Goal: Task Accomplishment & Management: Manage account settings

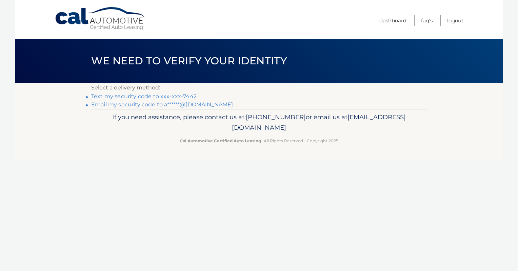
click at [148, 98] on link "Text my security code to xxx-xxx-7442" at bounding box center [144, 96] width 106 height 6
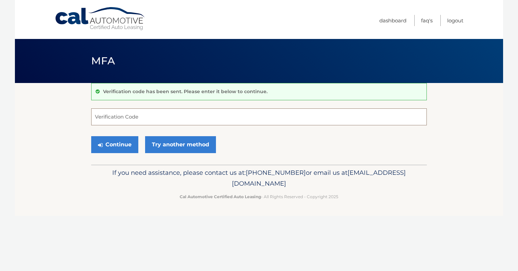
click at [126, 124] on input "Verification Code" at bounding box center [259, 117] width 336 height 17
type input "9"
type input "648081"
click at [114, 145] on button "Continue" at bounding box center [114, 144] width 47 height 17
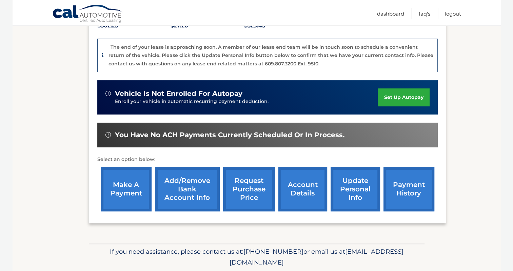
scroll to position [180, 0]
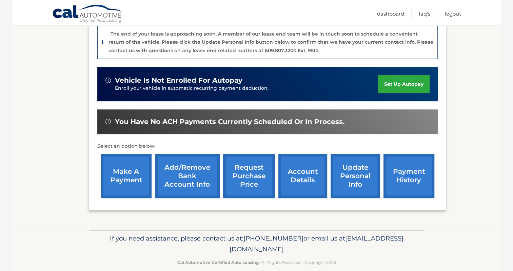
click at [126, 170] on link "make a payment" at bounding box center [126, 176] width 51 height 44
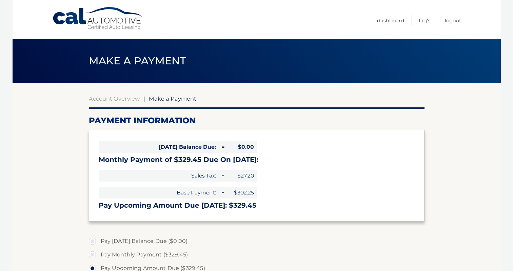
select select "M2Q2ZTM4YzQtZTQ2OC00MTUwLWI0YzQtYzlmNDJkYWU0MTdl"
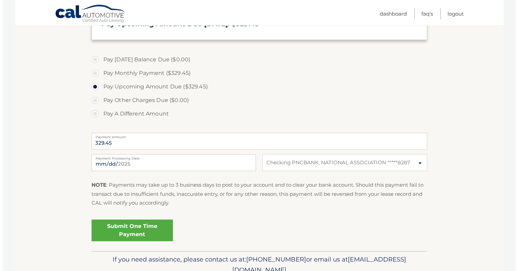
scroll to position [204, 0]
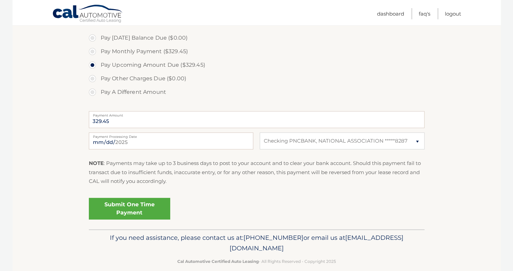
click at [131, 210] on link "Submit One Time Payment" at bounding box center [129, 209] width 81 height 22
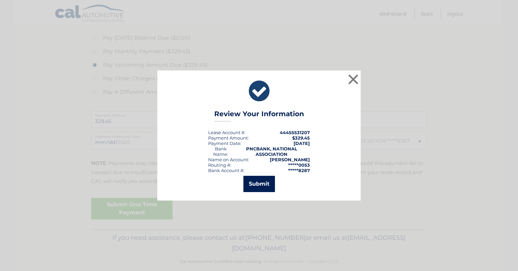
click at [255, 182] on button "Submit" at bounding box center [260, 184] width 32 height 16
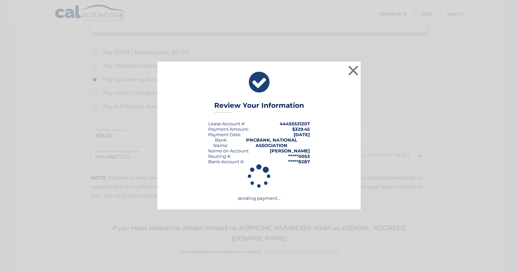
scroll to position [189, 0]
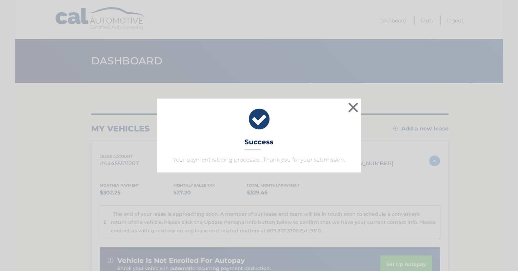
click at [358, 92] on div "× Success Your payment is being processed. Thank you for your submission. Loadi…" at bounding box center [259, 135] width 518 height 271
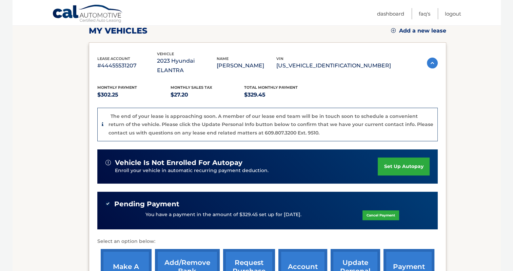
scroll to position [24, 0]
